Goal: Use online tool/utility: Use online tool/utility

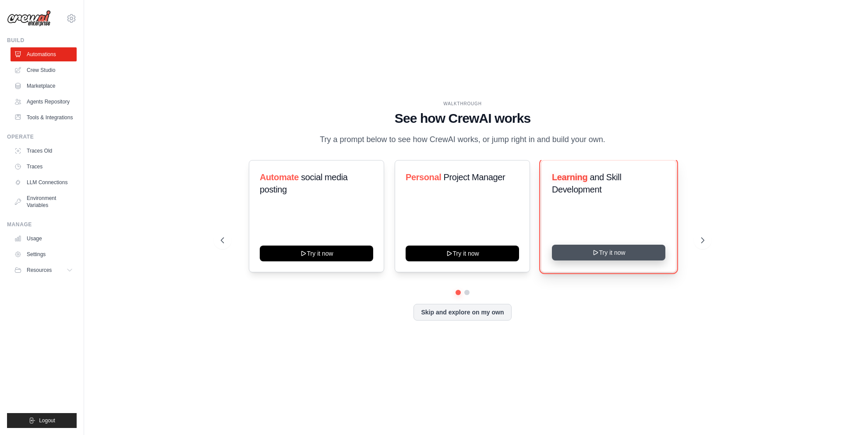
click at [570, 248] on button "Try it now" at bounding box center [608, 252] width 113 height 16
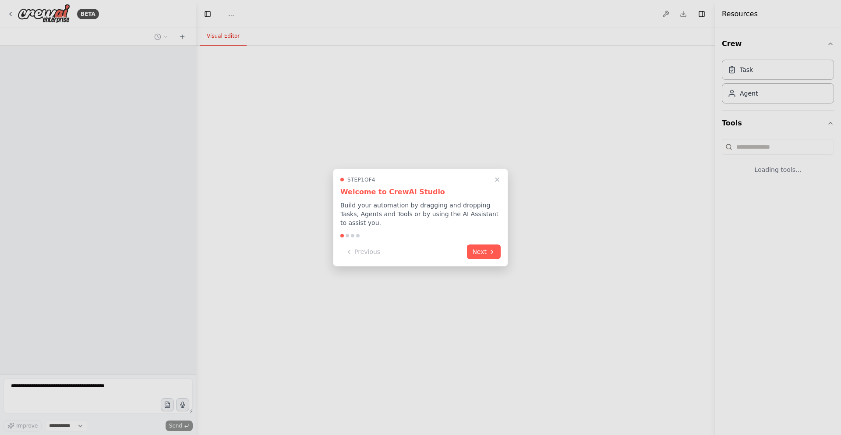
select select "****"
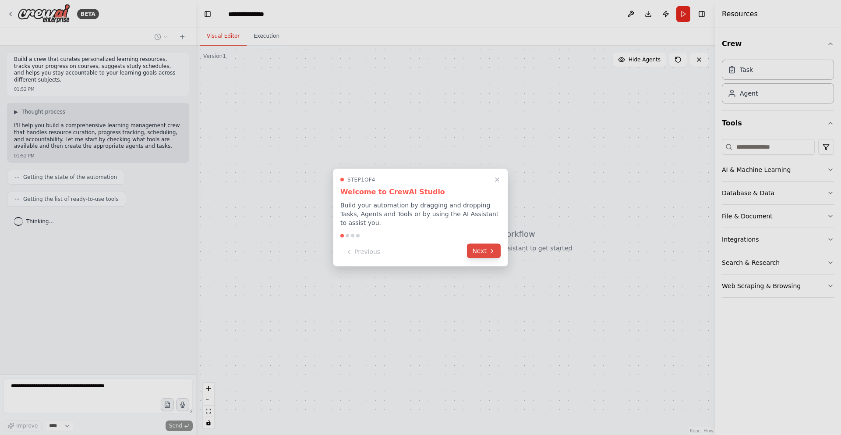
click at [486, 251] on button "Next" at bounding box center [484, 251] width 34 height 14
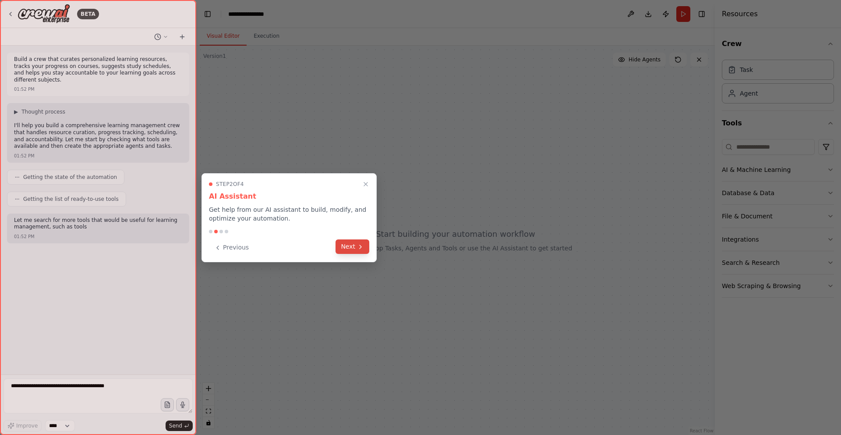
click at [354, 249] on button "Next" at bounding box center [353, 246] width 34 height 14
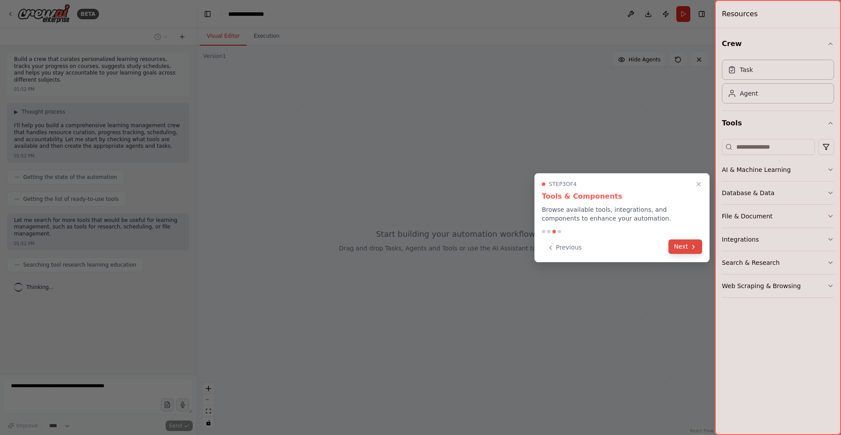
click at [679, 246] on button "Next" at bounding box center [686, 246] width 34 height 14
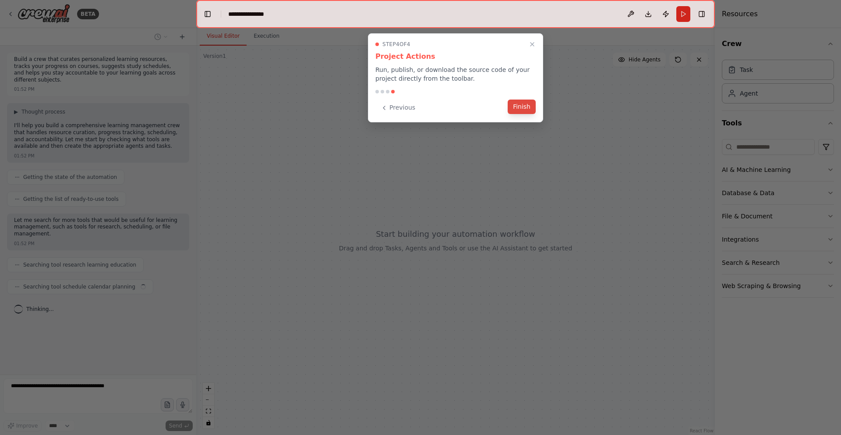
click at [516, 103] on button "Finish" at bounding box center [522, 106] width 28 height 14
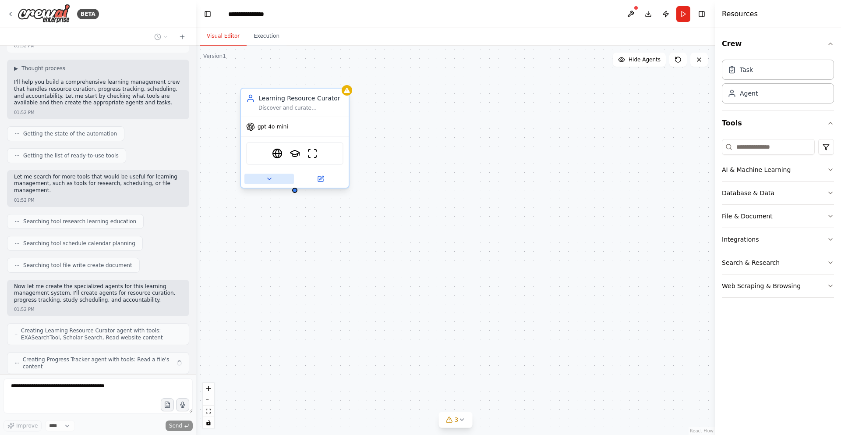
scroll to position [72, 0]
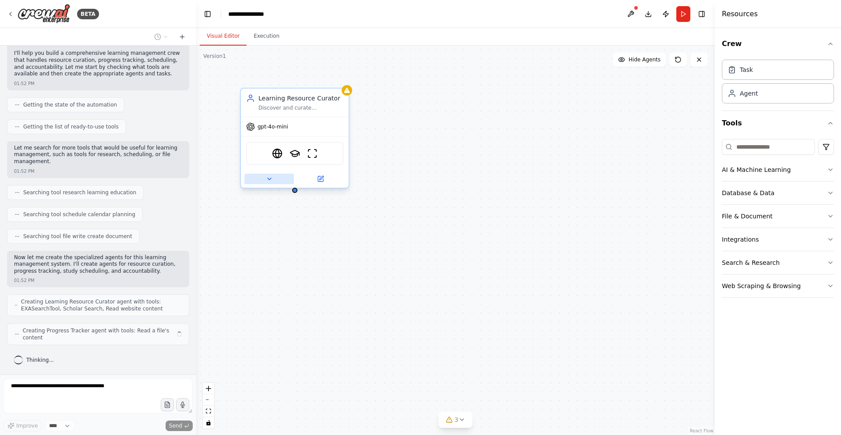
click at [275, 183] on button at bounding box center [269, 178] width 50 height 11
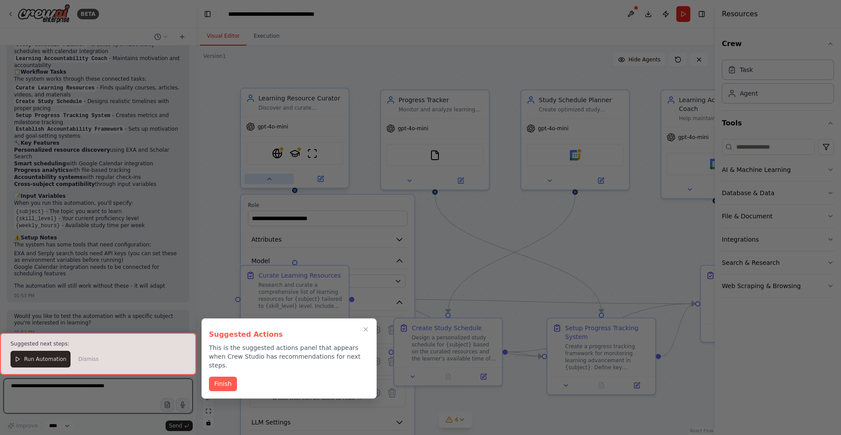
scroll to position [757, 0]
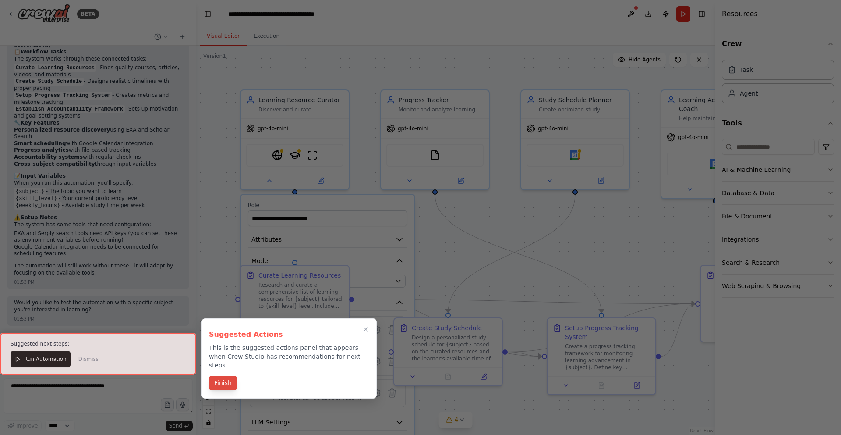
click at [234, 375] on button "Finish" at bounding box center [223, 382] width 28 height 14
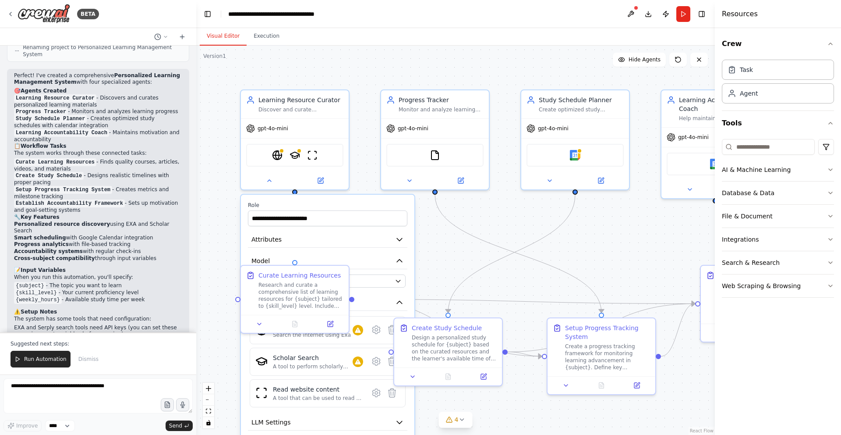
scroll to position [662, 0]
click at [62, 362] on span "Run Automation" at bounding box center [45, 358] width 42 height 7
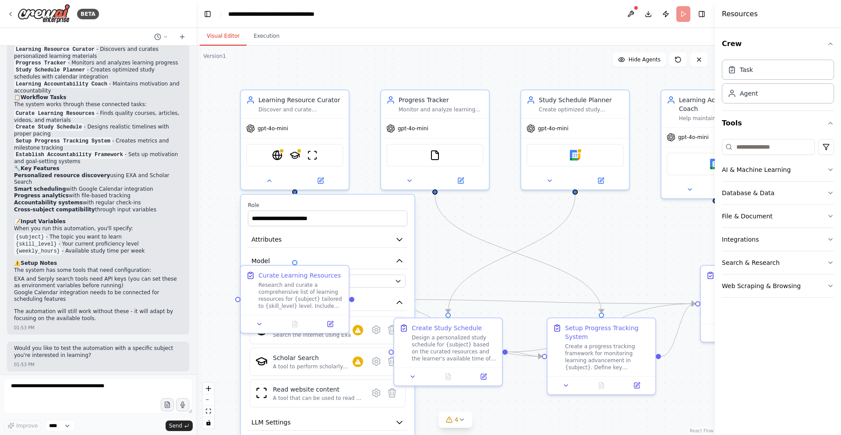
scroll to position [715, 0]
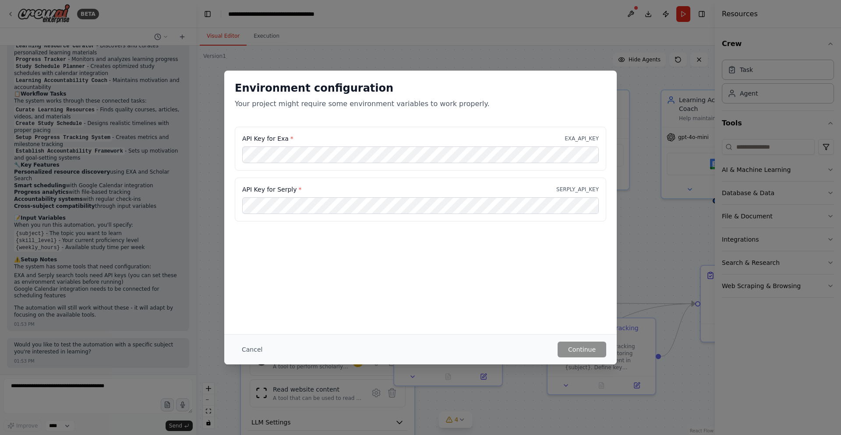
click at [424, 53] on div "Environment configuration Your project might require some environment variables…" at bounding box center [420, 217] width 841 height 435
click at [666, 207] on div "Environment configuration Your project might require some environment variables…" at bounding box center [420, 217] width 841 height 435
click at [250, 345] on button "Cancel" at bounding box center [252, 349] width 35 height 16
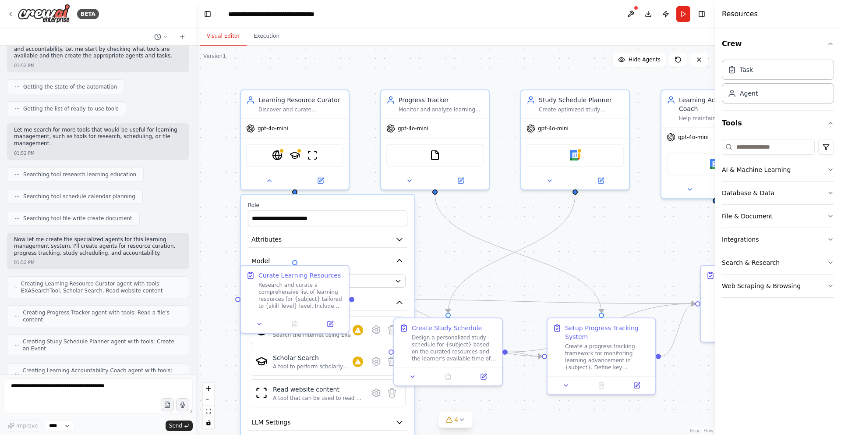
scroll to position [0, 0]
